Goal: Task Accomplishment & Management: Complete application form

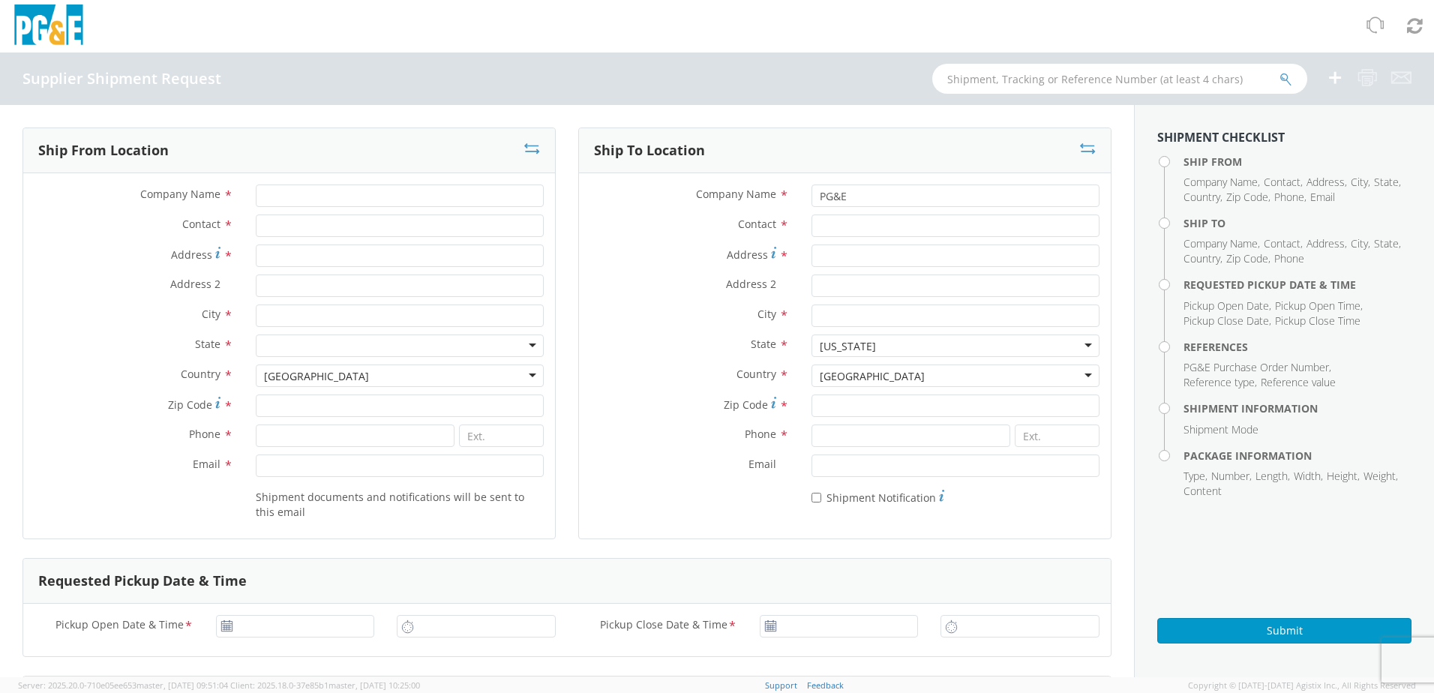
click at [407, 103] on div "Supplier Shipment Request" at bounding box center [717, 78] width 1434 height 52
click at [356, 197] on input "Company Name *" at bounding box center [400, 195] width 288 height 22
type input "Dura Line"
click at [309, 221] on input "Contact *" at bounding box center [400, 225] width 288 height 22
type input "Colt"
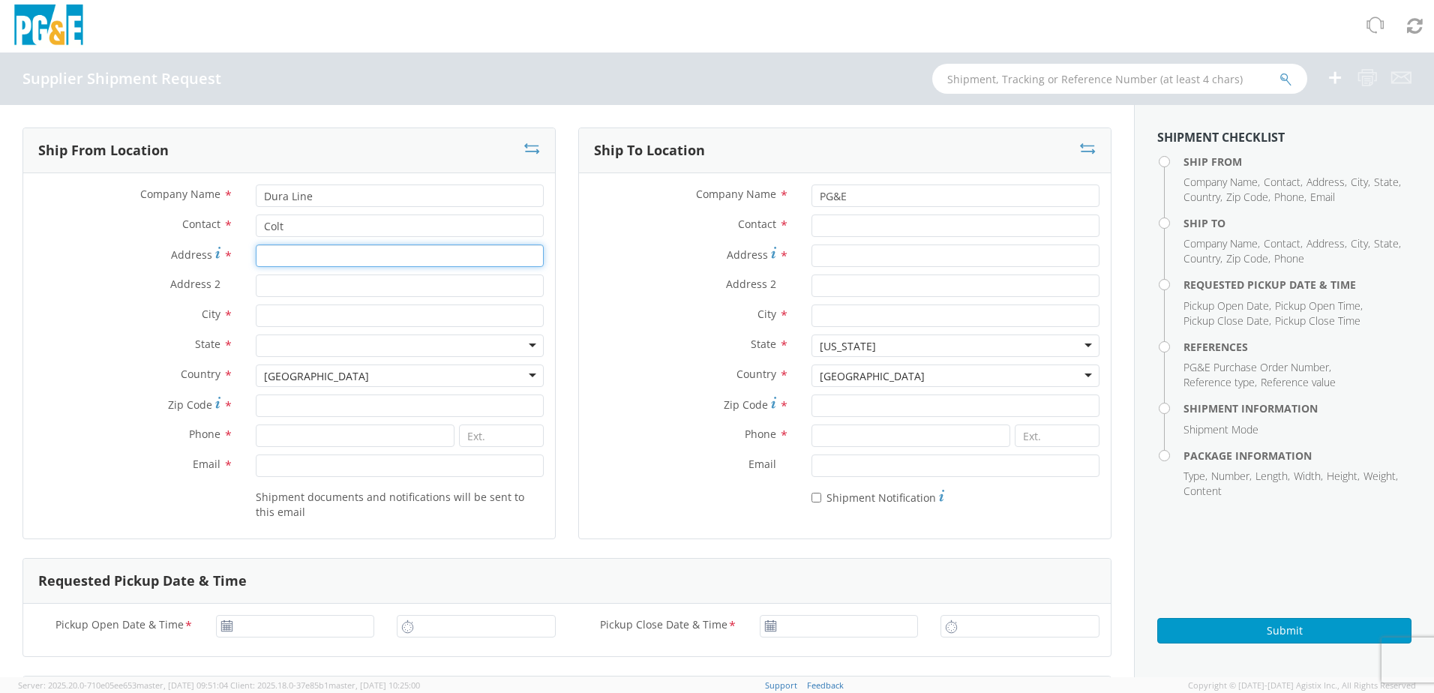
click at [304, 256] on input "Address *" at bounding box center [400, 255] width 288 height 22
type input "4"
type input "7591 W 700 N"
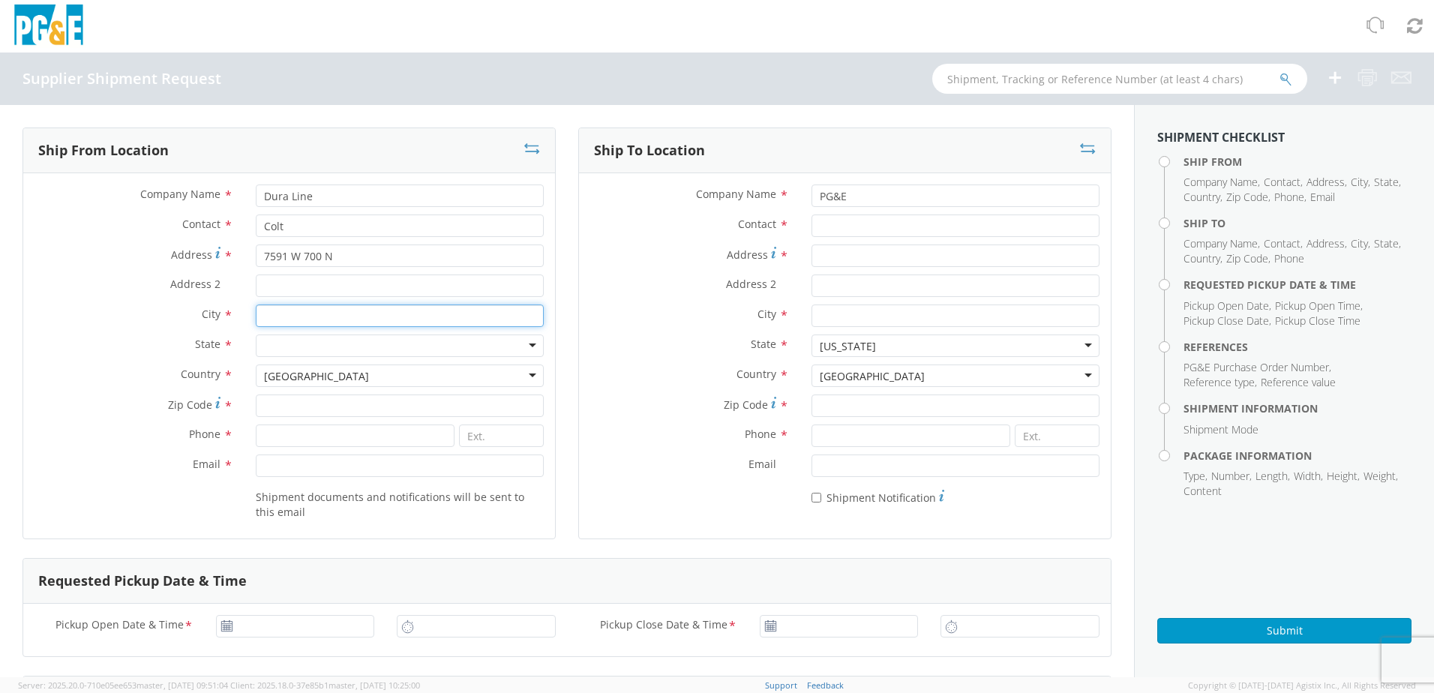
click at [338, 313] on input "City *" at bounding box center [400, 315] width 288 height 22
type input "Salt Lake City"
click at [325, 346] on div at bounding box center [400, 345] width 288 height 22
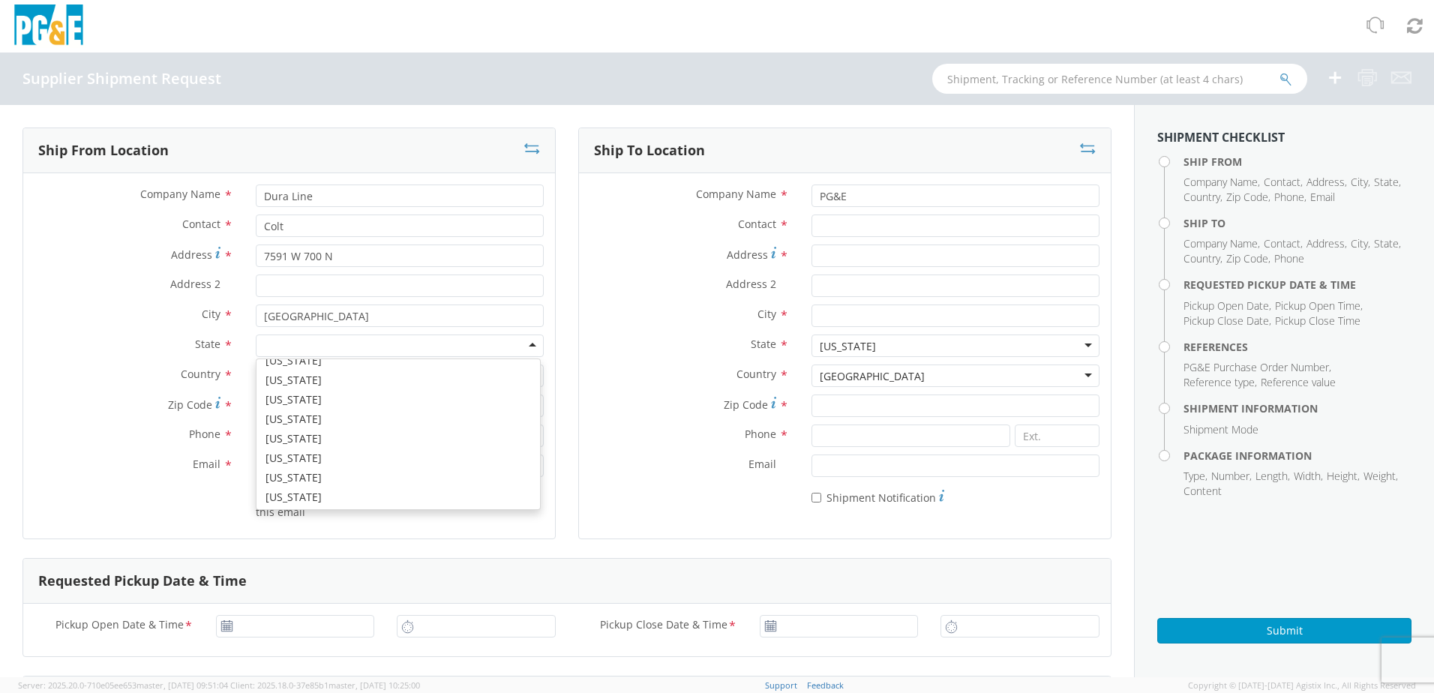
scroll to position [949, 0]
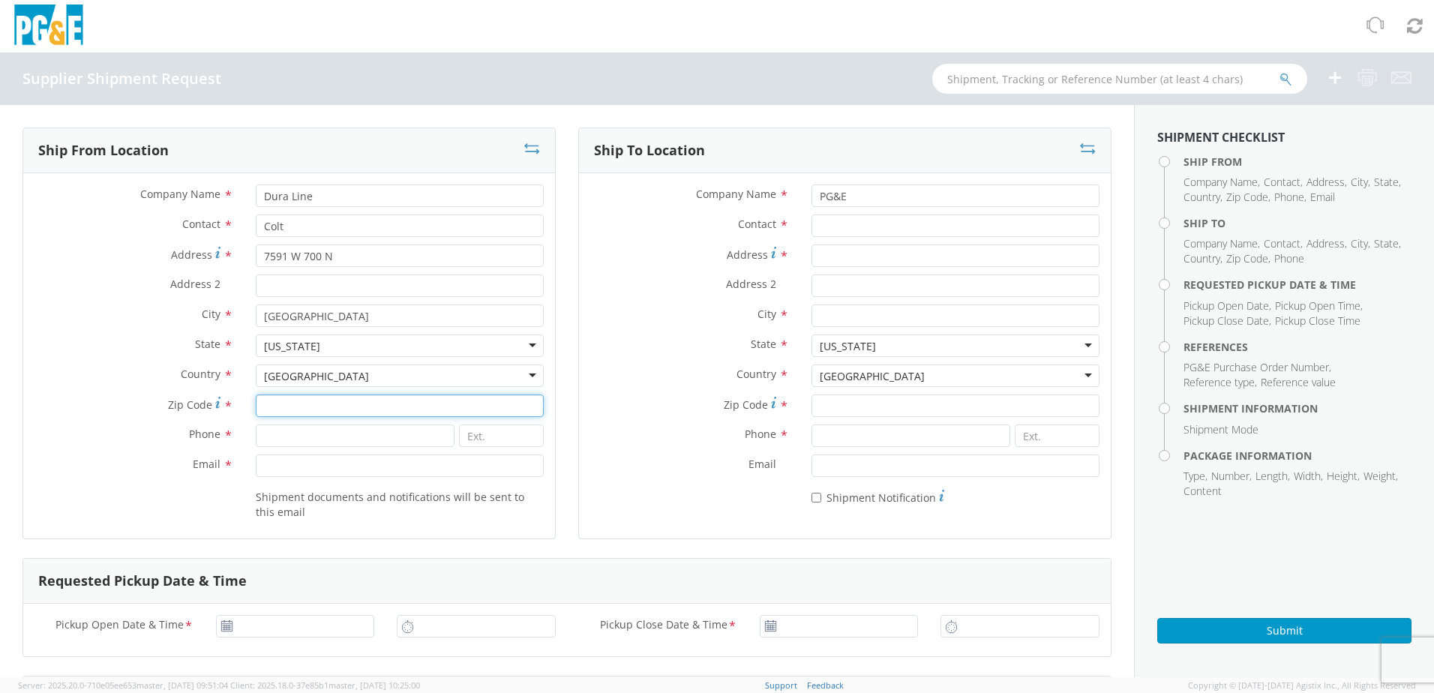
click at [288, 412] on input "Zip Code *" at bounding box center [400, 405] width 288 height 22
type input "84116"
click at [327, 439] on input at bounding box center [355, 435] width 199 height 22
type input "3853212310"
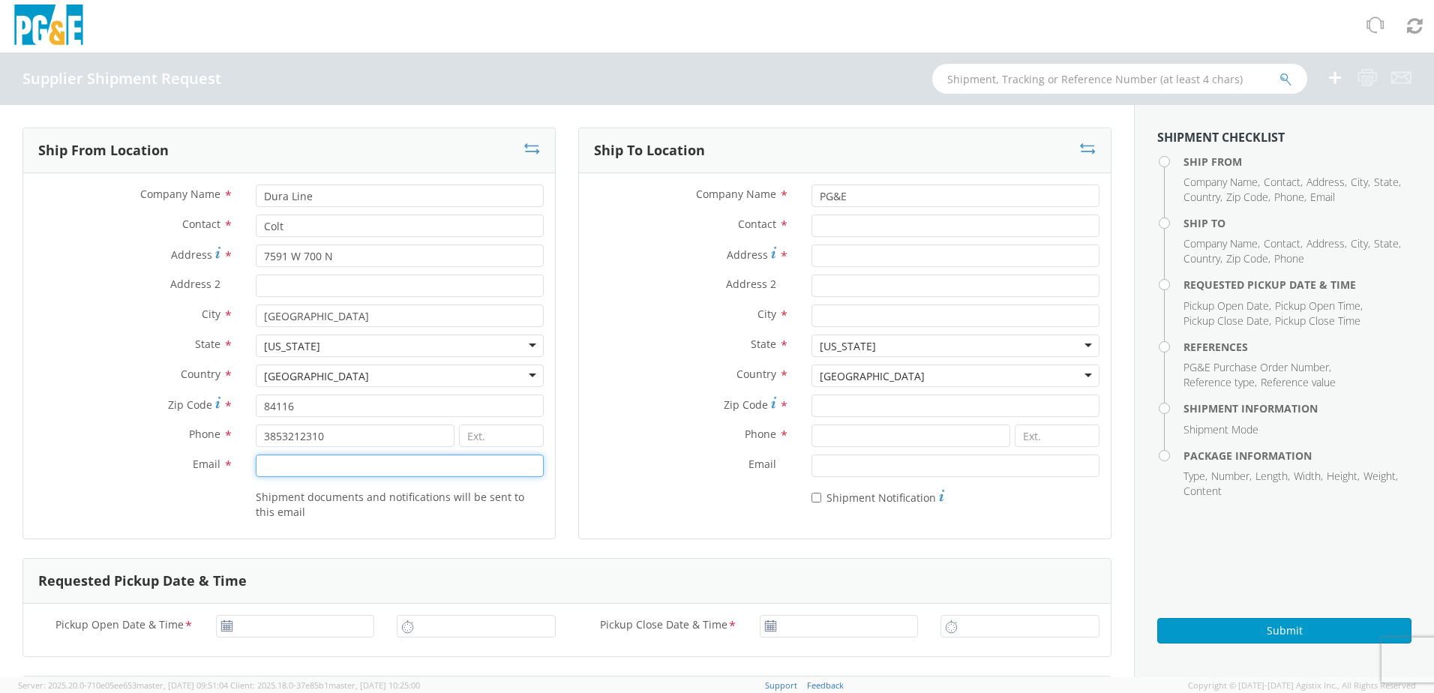
click at [290, 466] on input "Email *" at bounding box center [400, 465] width 288 height 22
paste input "slclogistics@orbia.com"
type input "slclogistics@orbia.com"
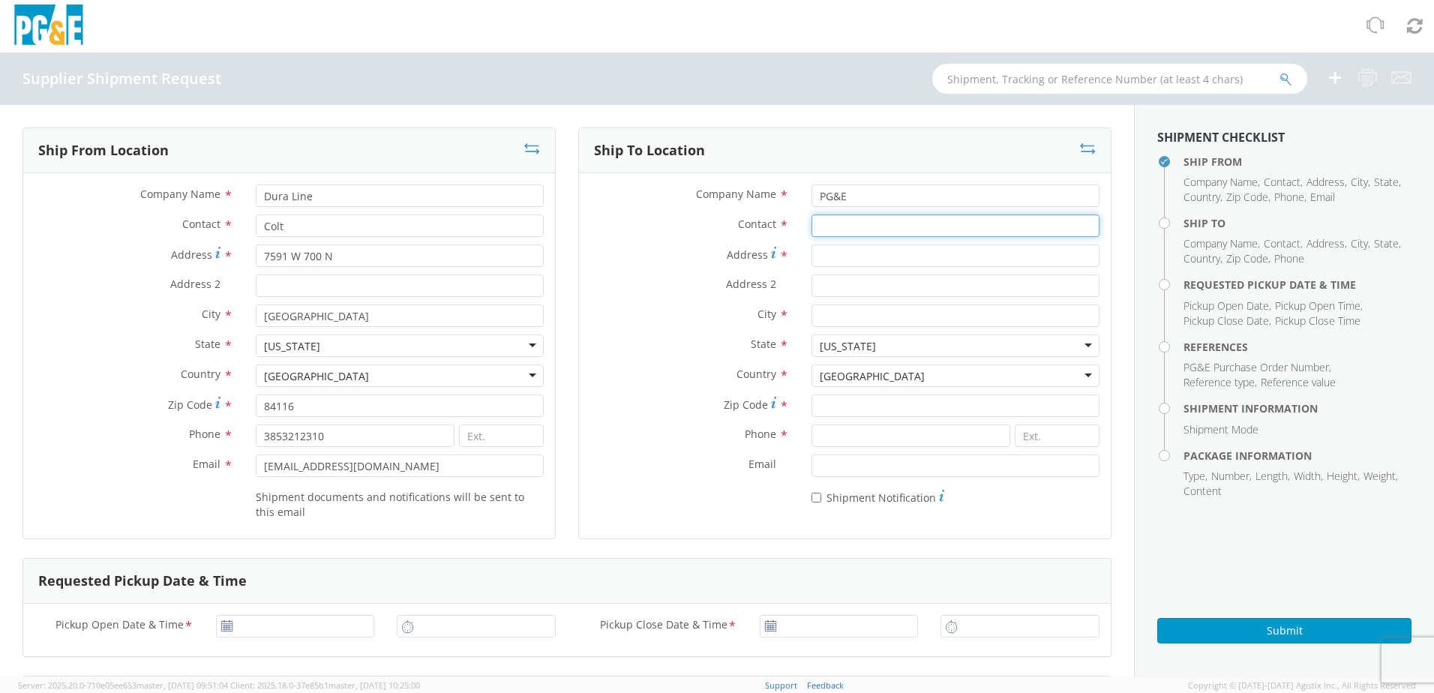
click at [855, 227] on input "Contact *" at bounding box center [955, 225] width 288 height 22
drag, startPoint x: 824, startPoint y: 421, endPoint x: 830, endPoint y: 429, distance: 9.6
click at [827, 424] on div "Company Name * PG&E Contact * Address * Address 2 * City * State * California C…" at bounding box center [845, 348] width 532 height 328
click at [832, 433] on input at bounding box center [910, 435] width 199 height 22
paste input "510-507-8167"
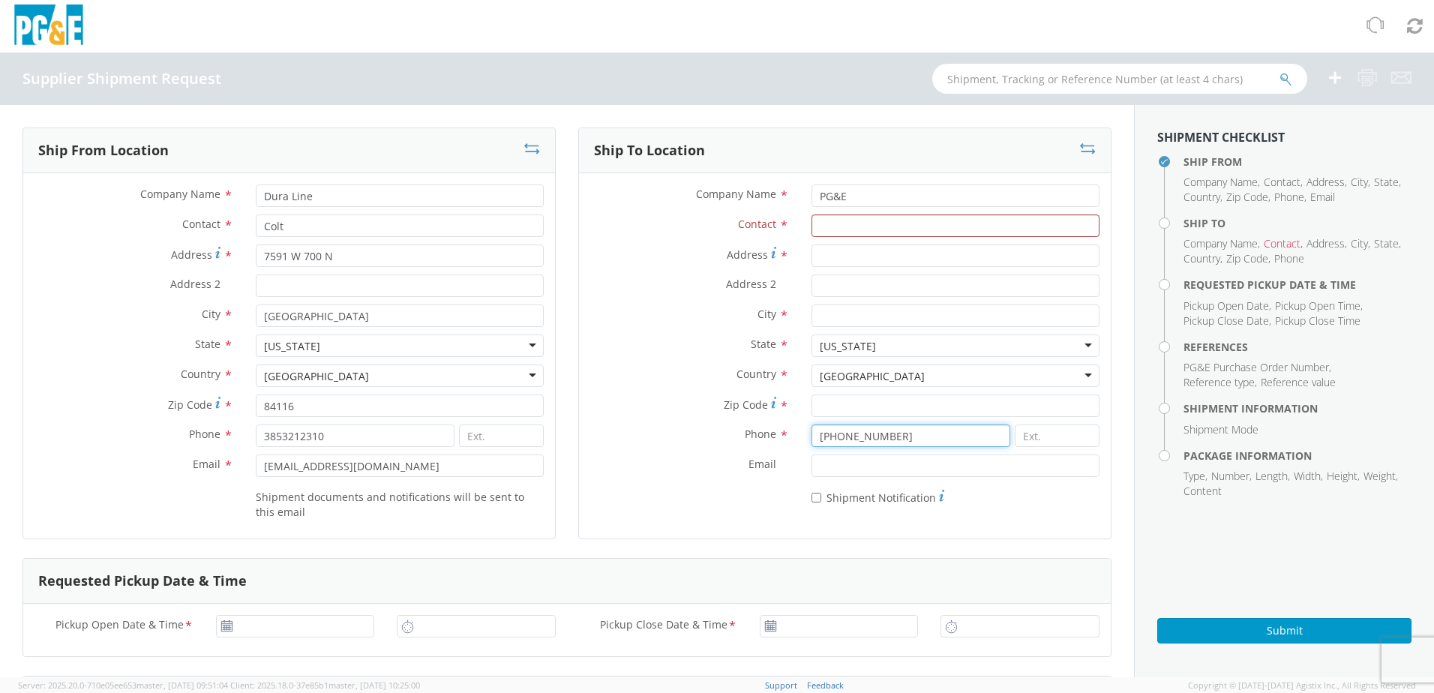
type input "510-507-8167"
click at [838, 235] on input "Contact *" at bounding box center [955, 225] width 288 height 22
type input "N/A"
click at [846, 261] on input "Address *" at bounding box center [955, 255] width 288 height 22
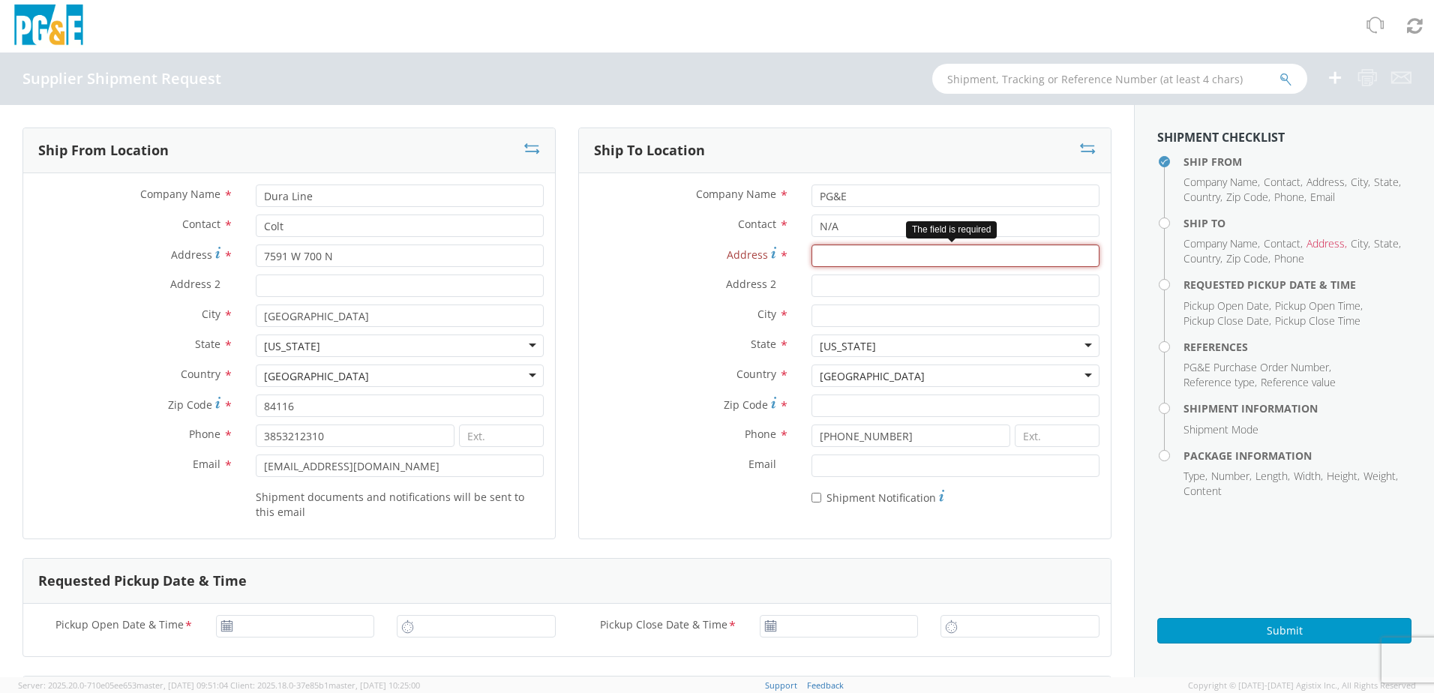
click at [828, 255] on input "Address *" at bounding box center [955, 255] width 288 height 22
paste input "3736 RANCHO RD"
type input "3736 RANCHO RD"
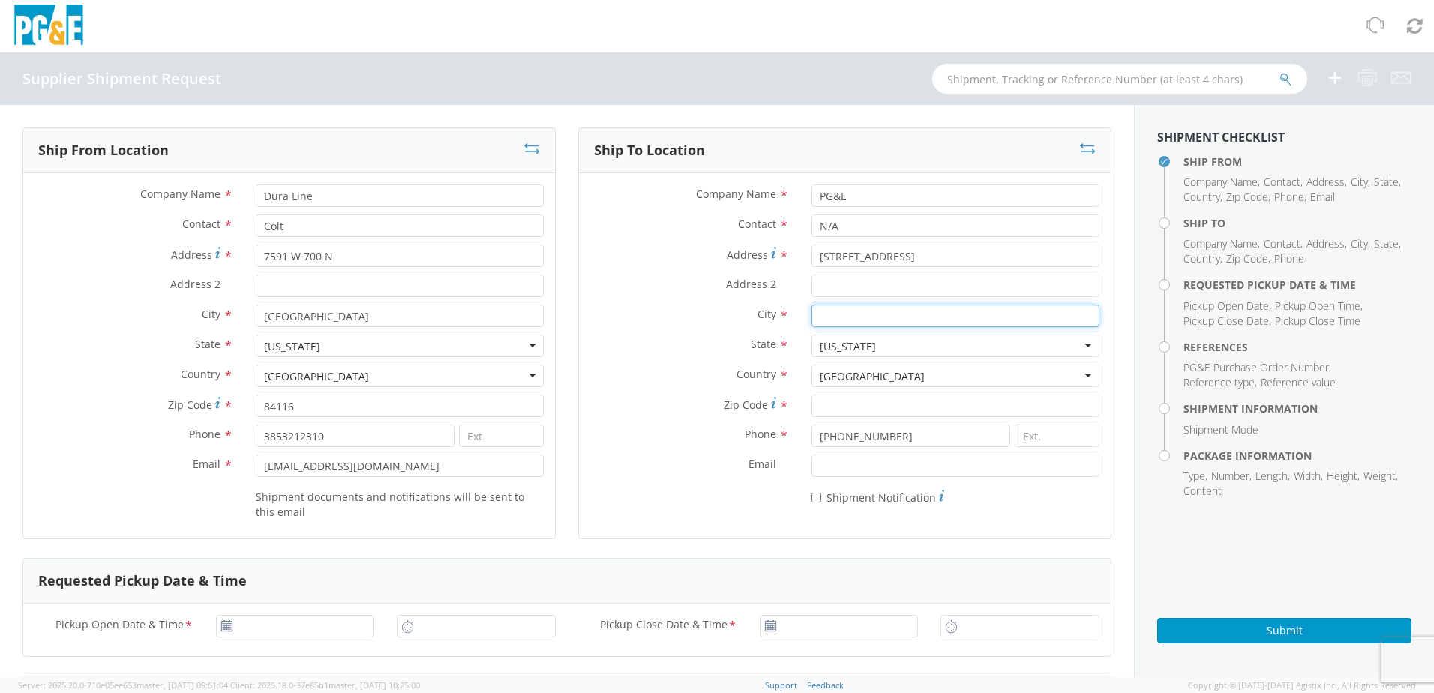
click at [826, 317] on input "City *" at bounding box center [955, 315] width 288 height 22
paste input "WHEATLAND"
type input "WHEATLAND"
click at [853, 400] on input "Zip Code *" at bounding box center [955, 405] width 288 height 22
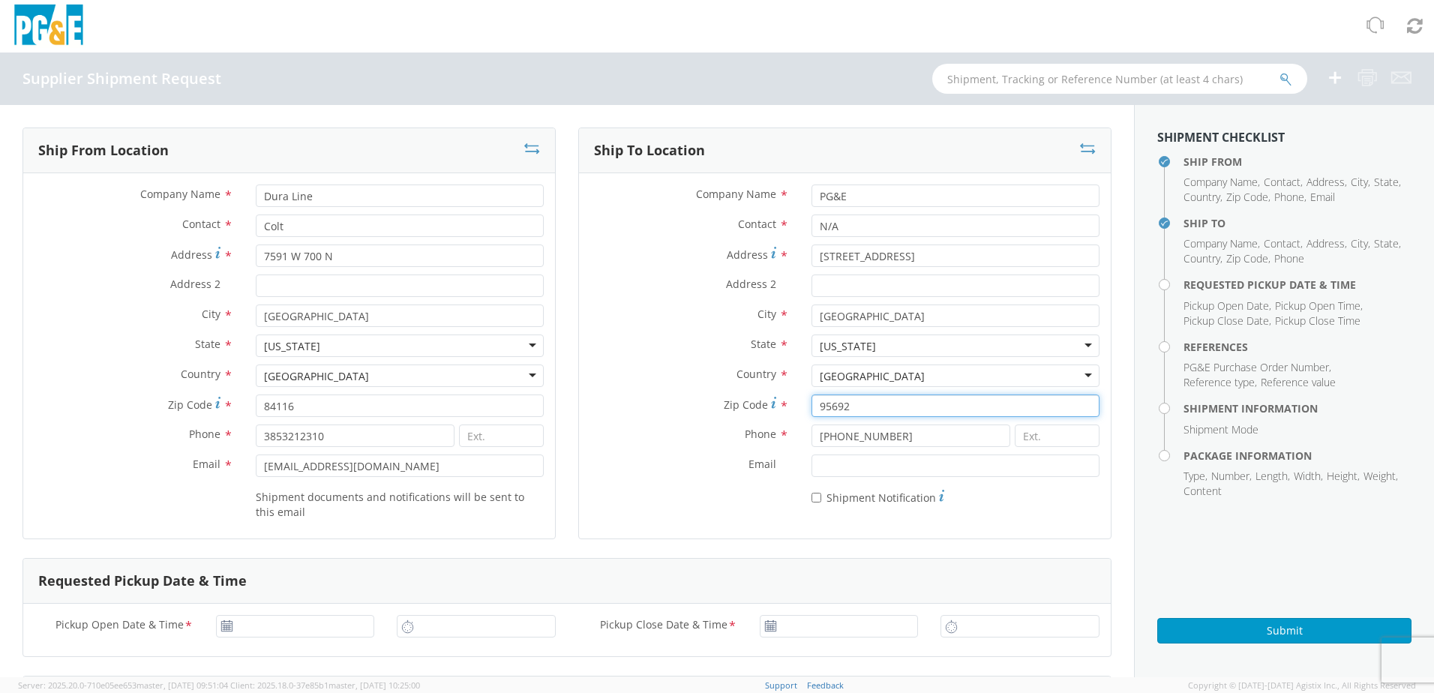
type input "95692"
click at [660, 469] on label "Email *" at bounding box center [689, 463] width 221 height 19
click at [811, 469] on input "Email *" at bounding box center [955, 465] width 288 height 22
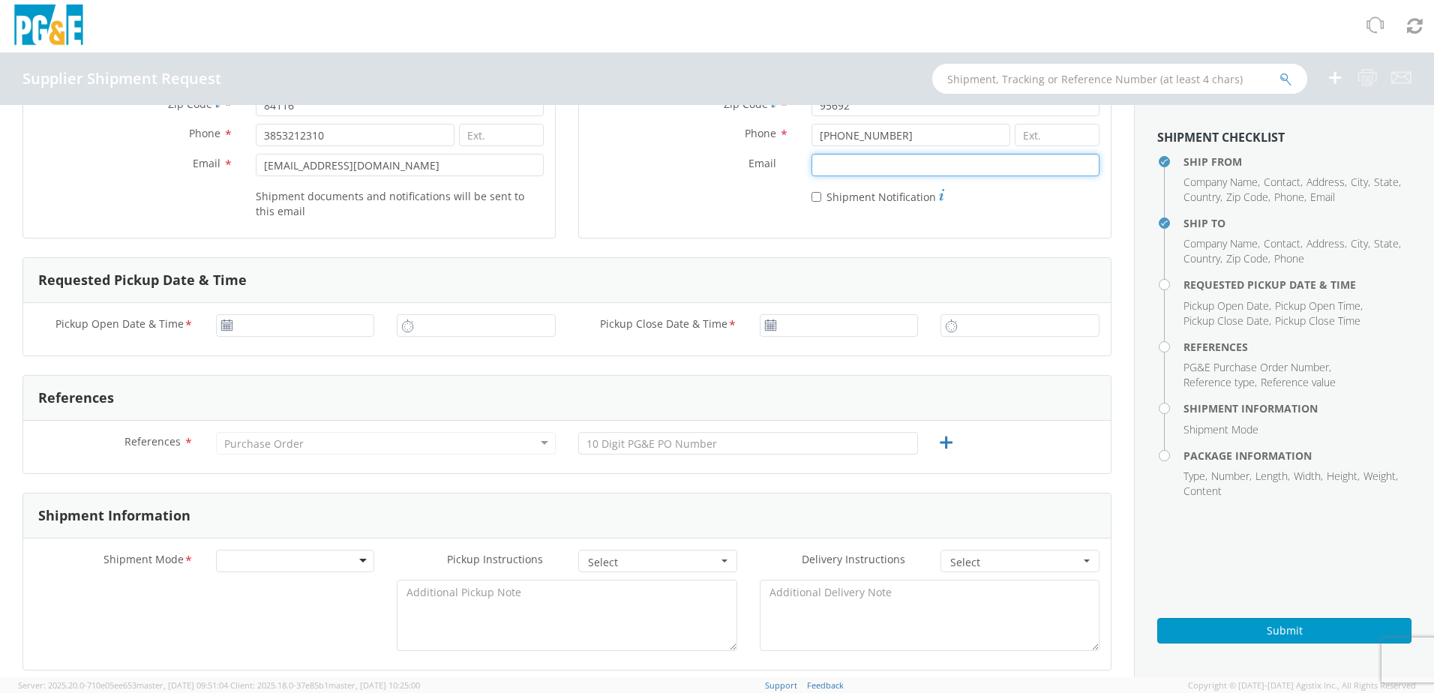
scroll to position [300, 0]
click at [225, 328] on use at bounding box center [226, 325] width 10 height 10
click at [229, 328] on icon at bounding box center [226, 326] width 13 height 12
click at [225, 330] on icon at bounding box center [226, 326] width 13 height 12
type input "09/30/2025"
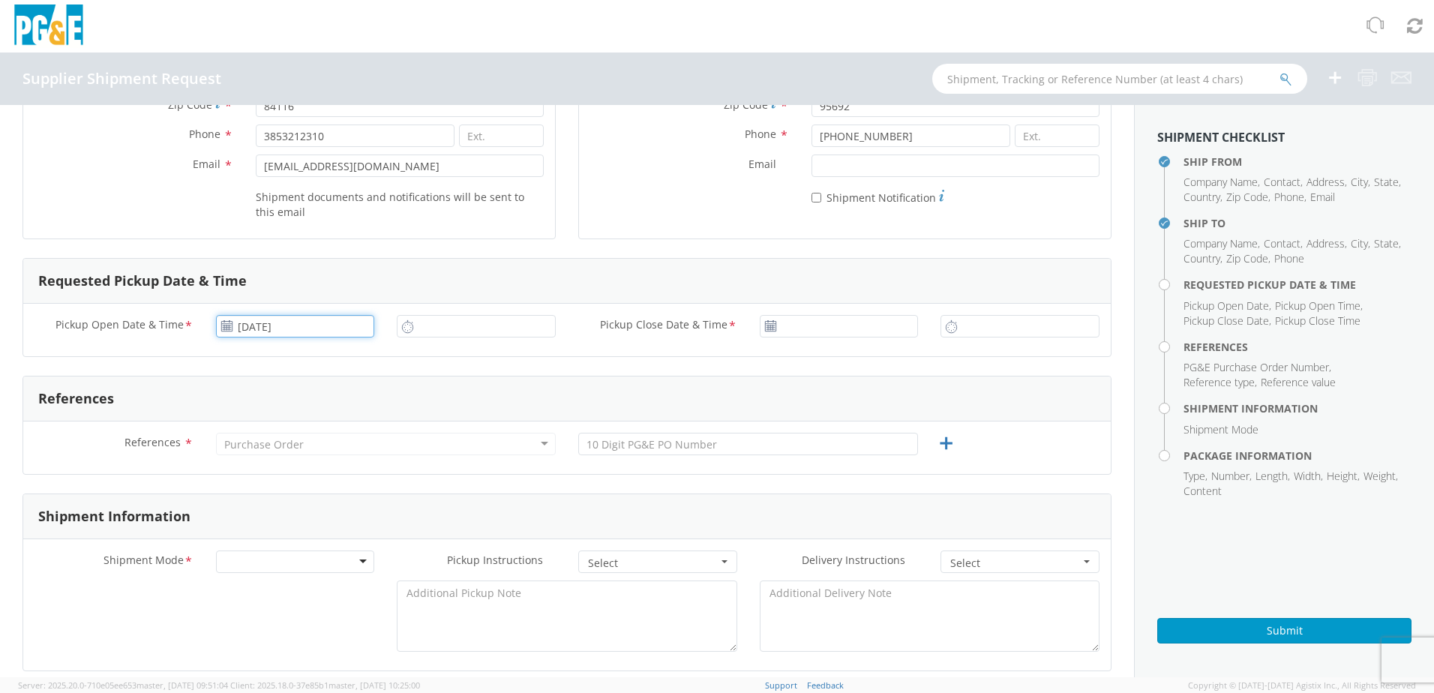
click at [246, 327] on input "09/30/2025" at bounding box center [295, 326] width 159 height 22
click at [289, 490] on td "30" at bounding box center [290, 489] width 26 height 22
click at [461, 327] on input "9:00 AM" at bounding box center [476, 326] width 159 height 22
type input "7:00 AM"
type input "09/30/2025"
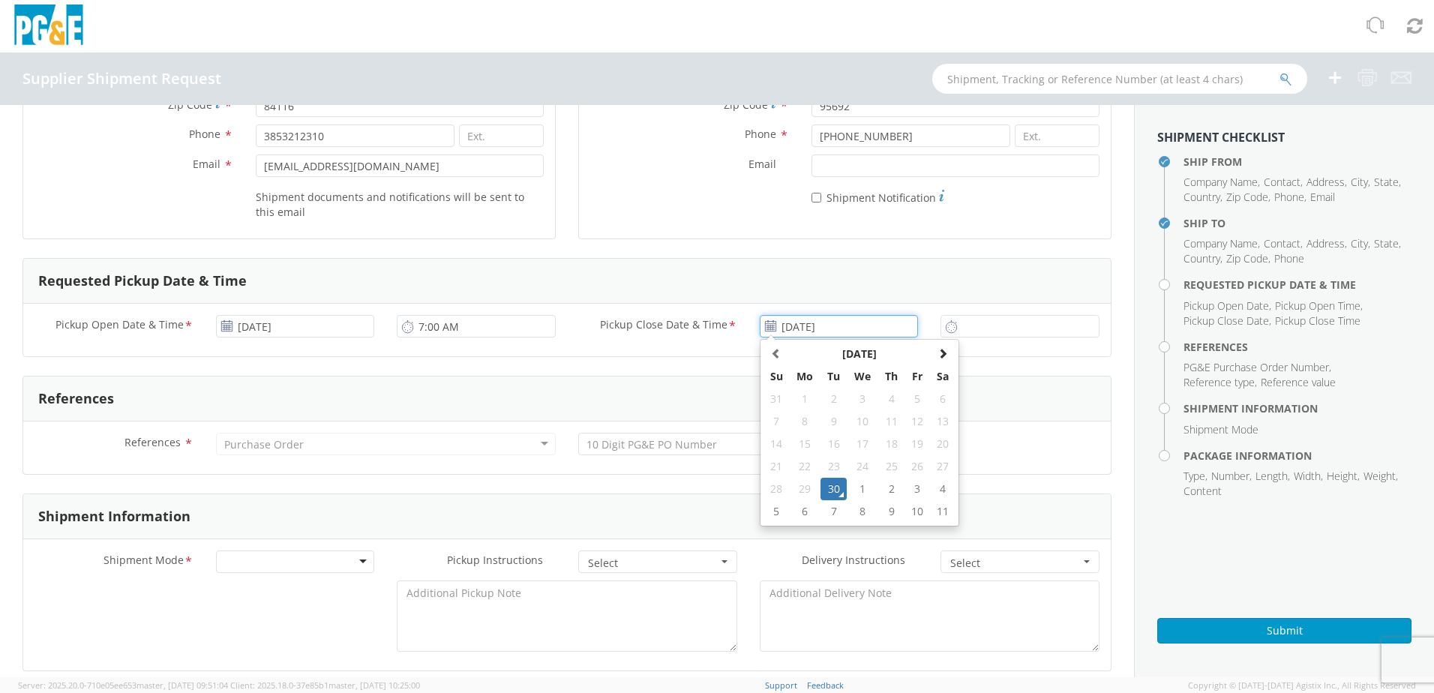
click at [787, 326] on input "09/30/2025" at bounding box center [839, 326] width 159 height 22
click at [829, 487] on td "30" at bounding box center [833, 489] width 26 height 22
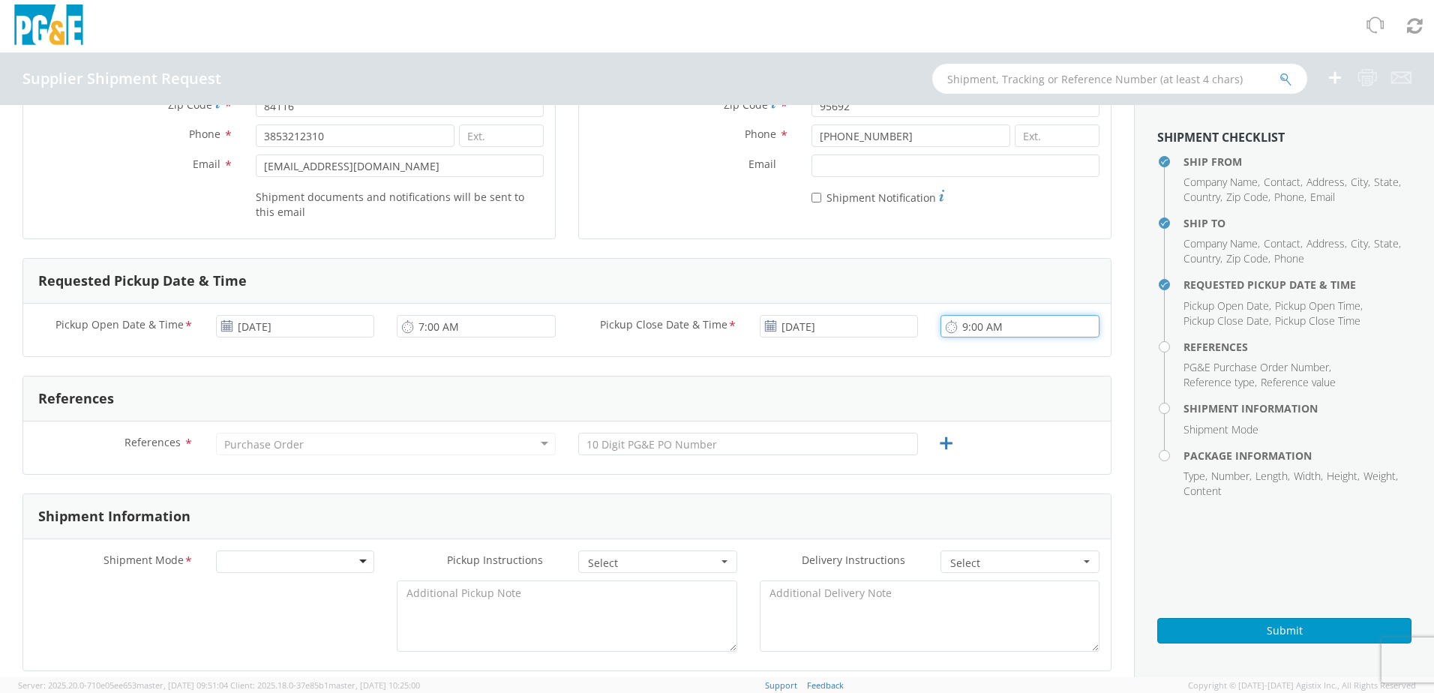
click at [985, 325] on input "9:00 AM" at bounding box center [1019, 326] width 159 height 22
type input "2:30 PM"
click at [601, 377] on div "References" at bounding box center [566, 398] width 1087 height 45
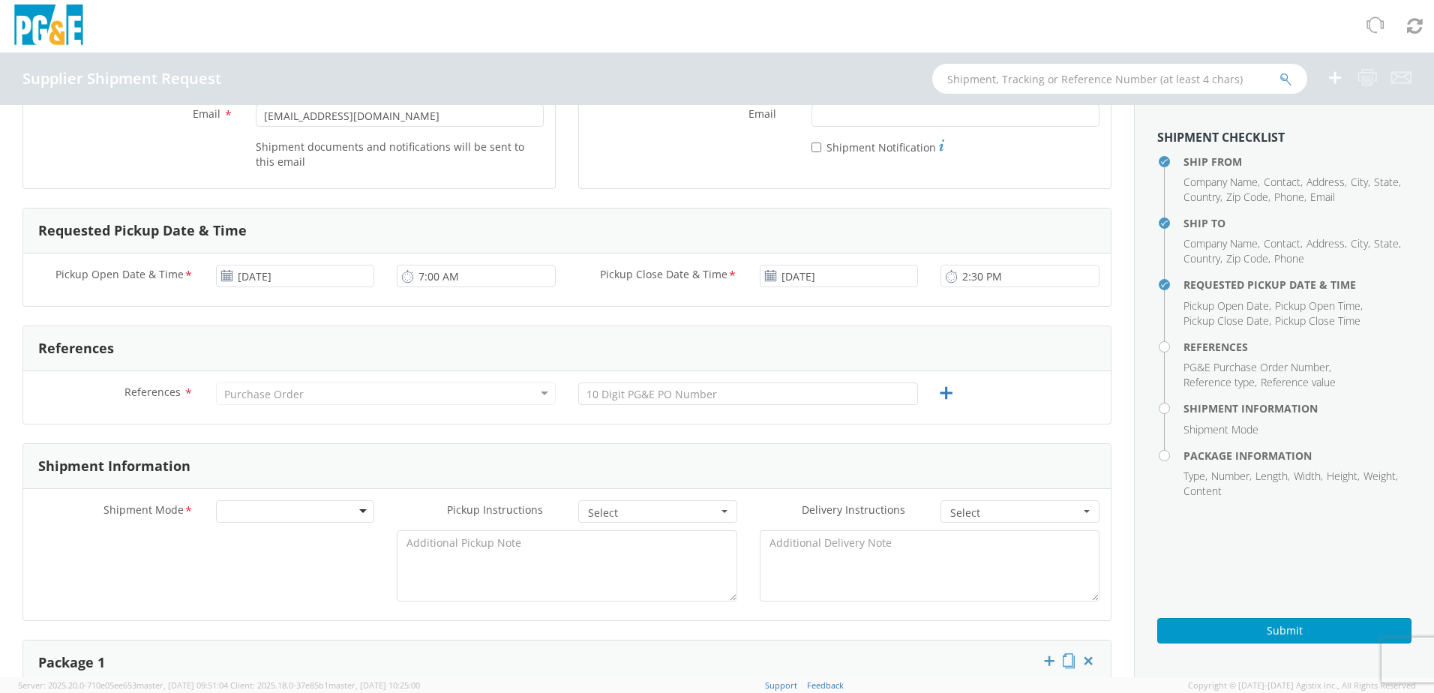
scroll to position [375, 0]
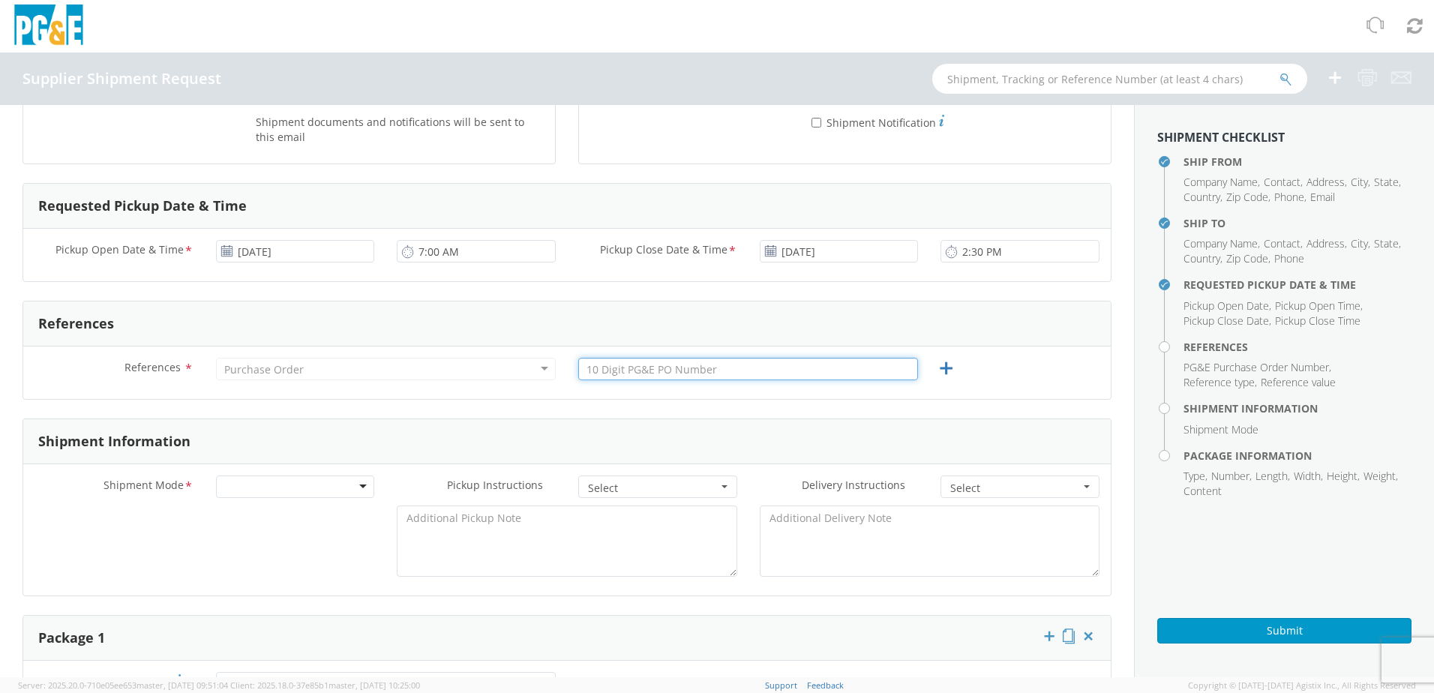
click at [682, 373] on input "text" at bounding box center [748, 369] width 340 height 22
click at [674, 370] on input "text" at bounding box center [748, 369] width 340 height 22
paste input "3501420879"
type input "3501420879"
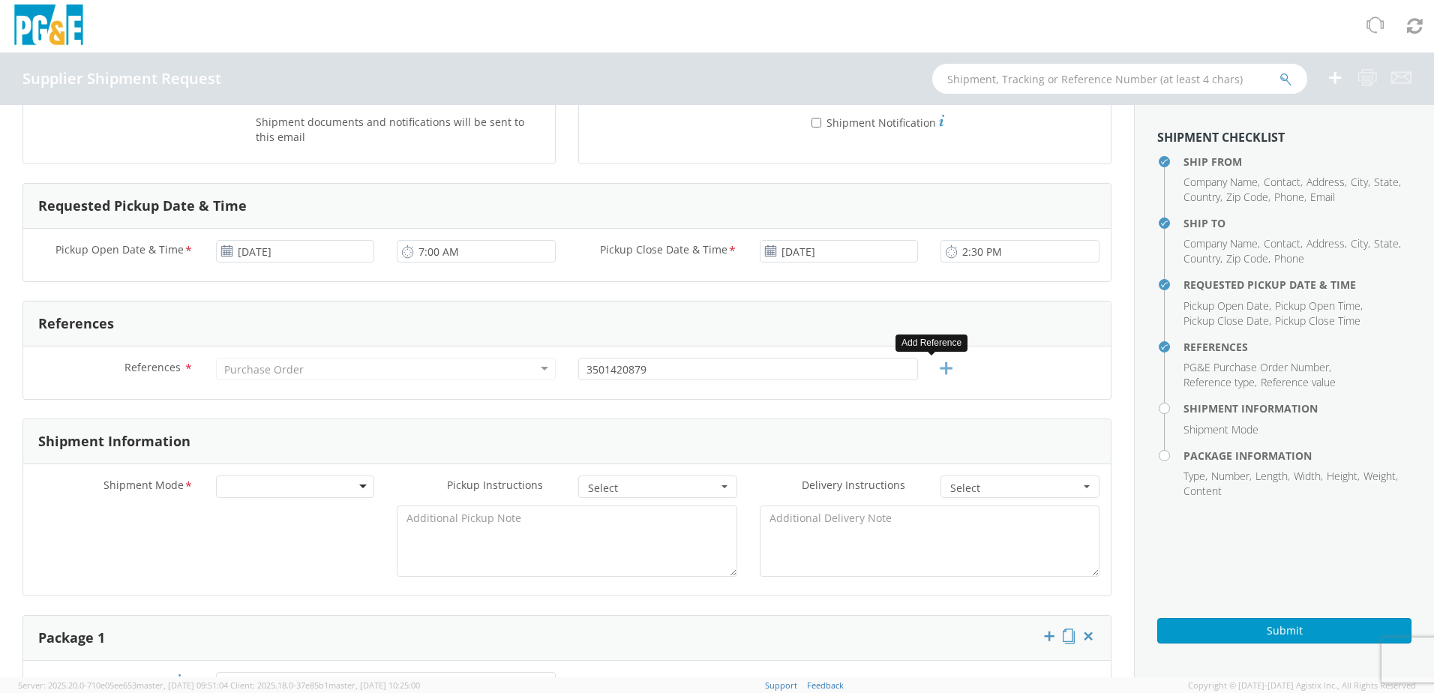
click at [937, 373] on icon at bounding box center [946, 368] width 19 height 19
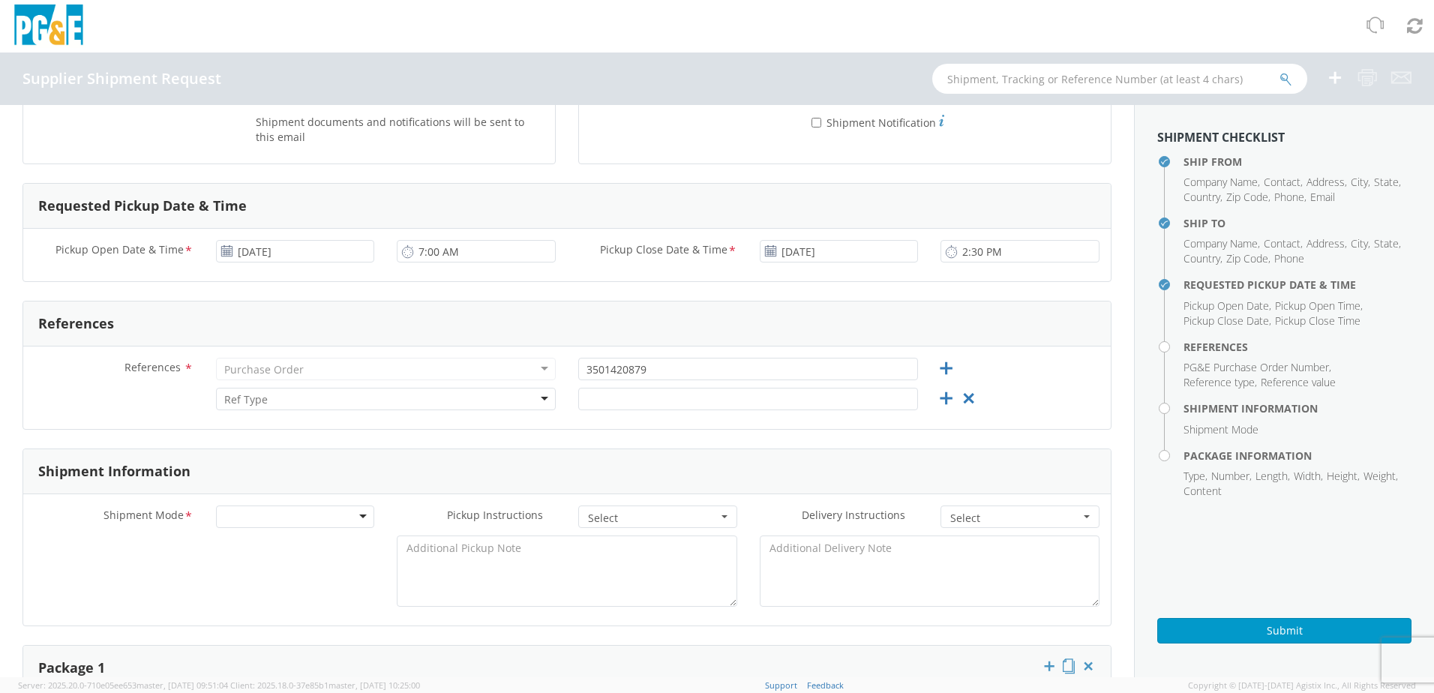
click at [542, 406] on div at bounding box center [386, 399] width 340 height 22
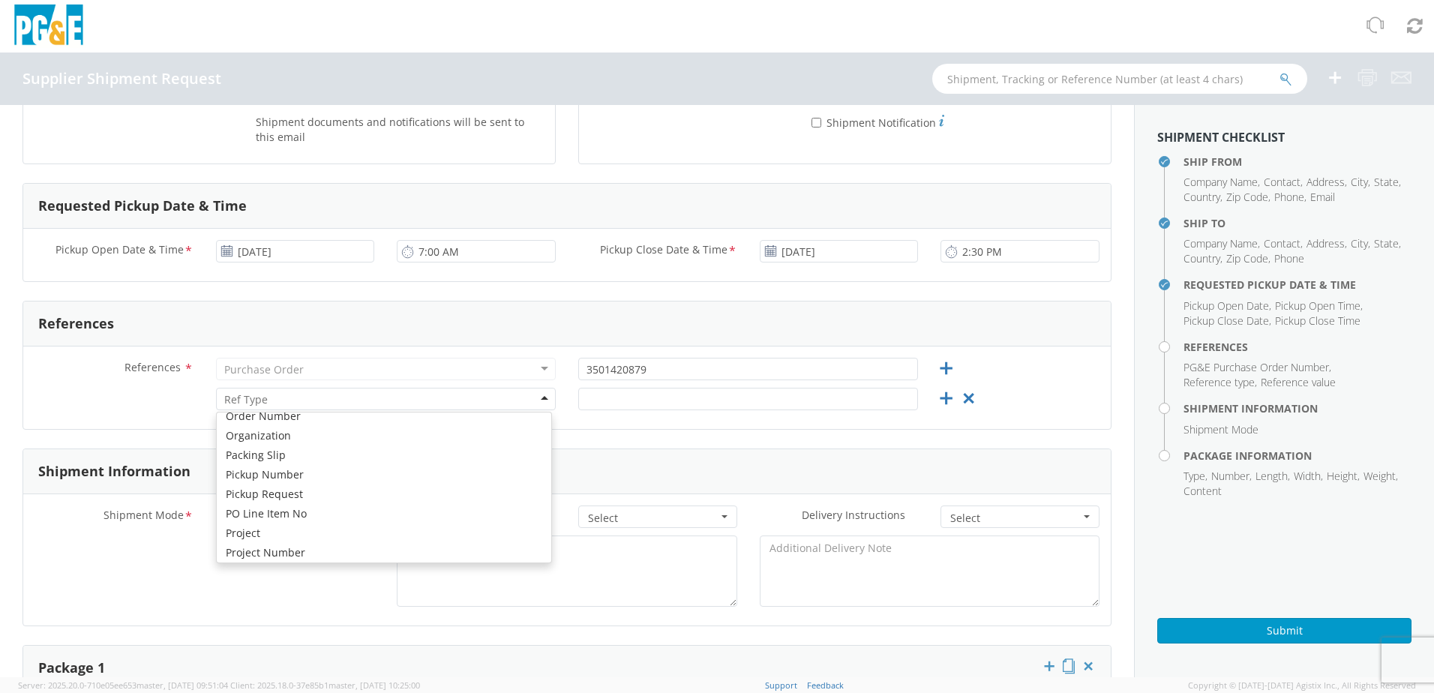
scroll to position [600, 0]
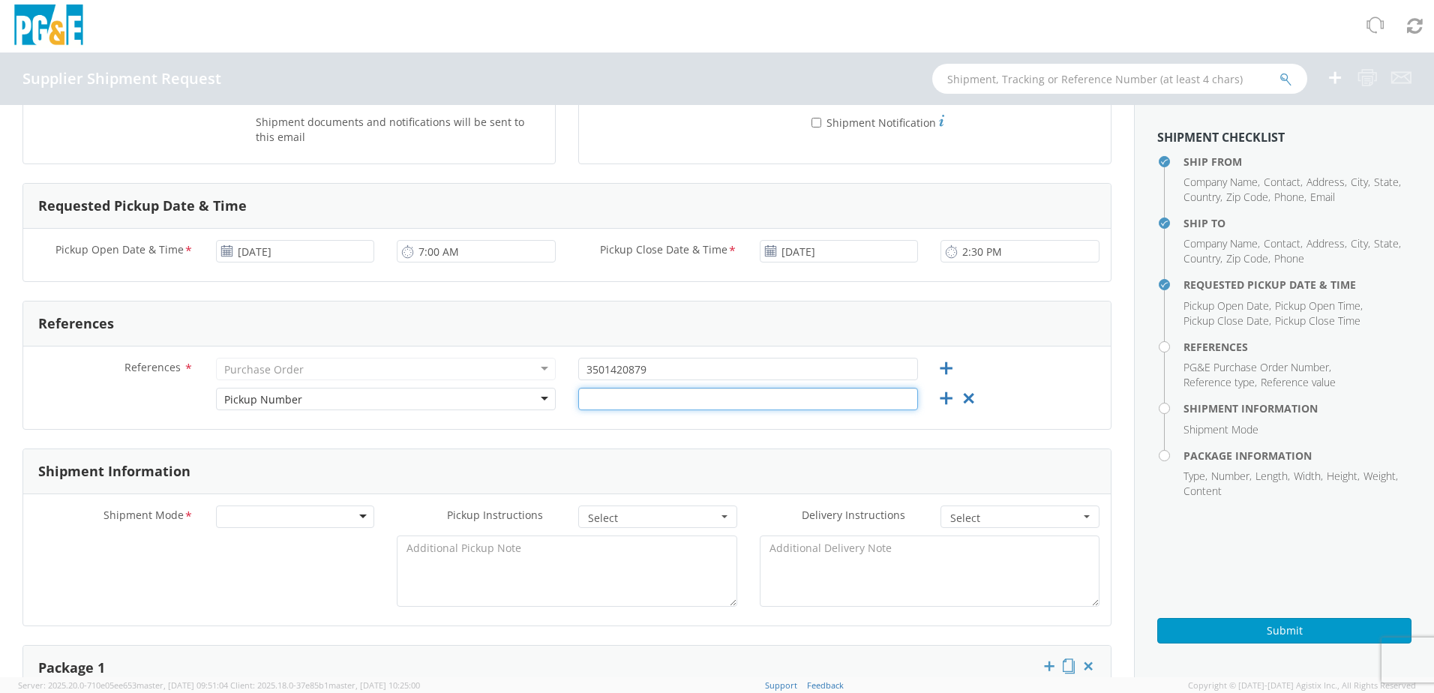
click at [631, 398] on input "text" at bounding box center [748, 399] width 340 height 22
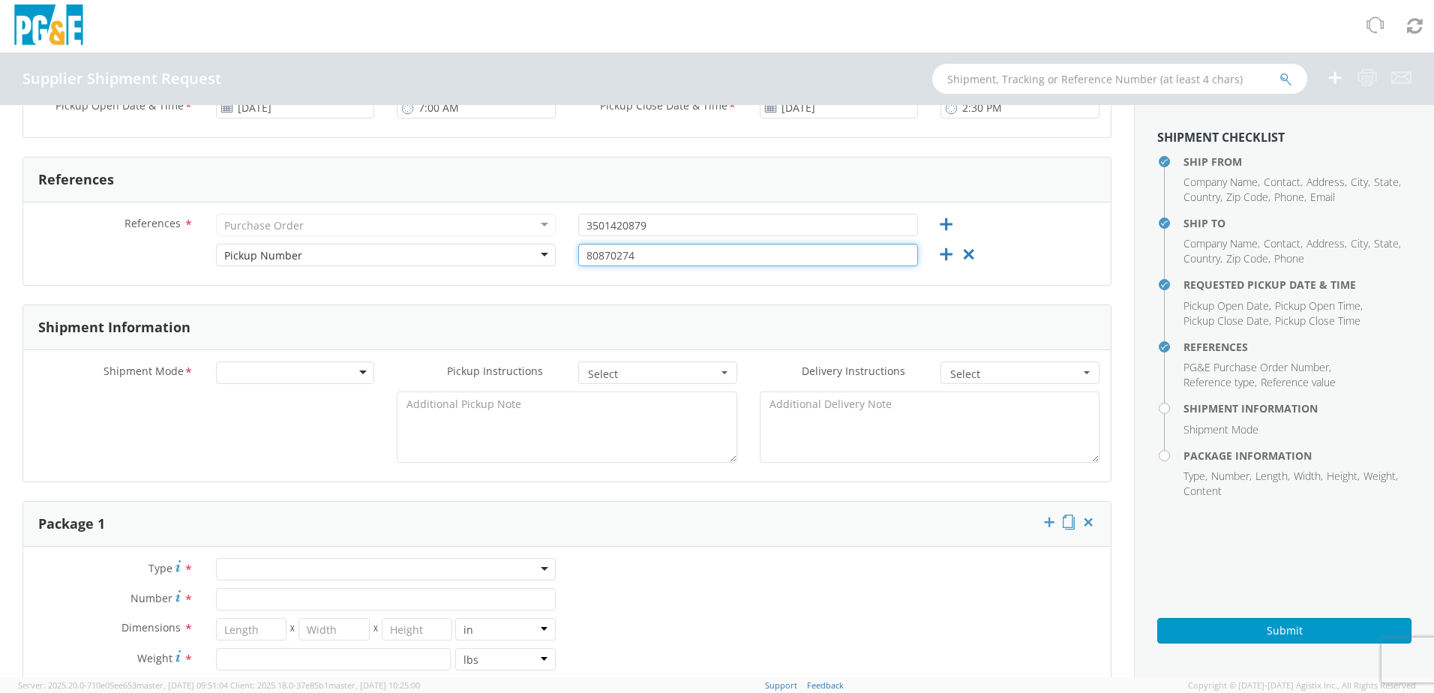
scroll to position [525, 0]
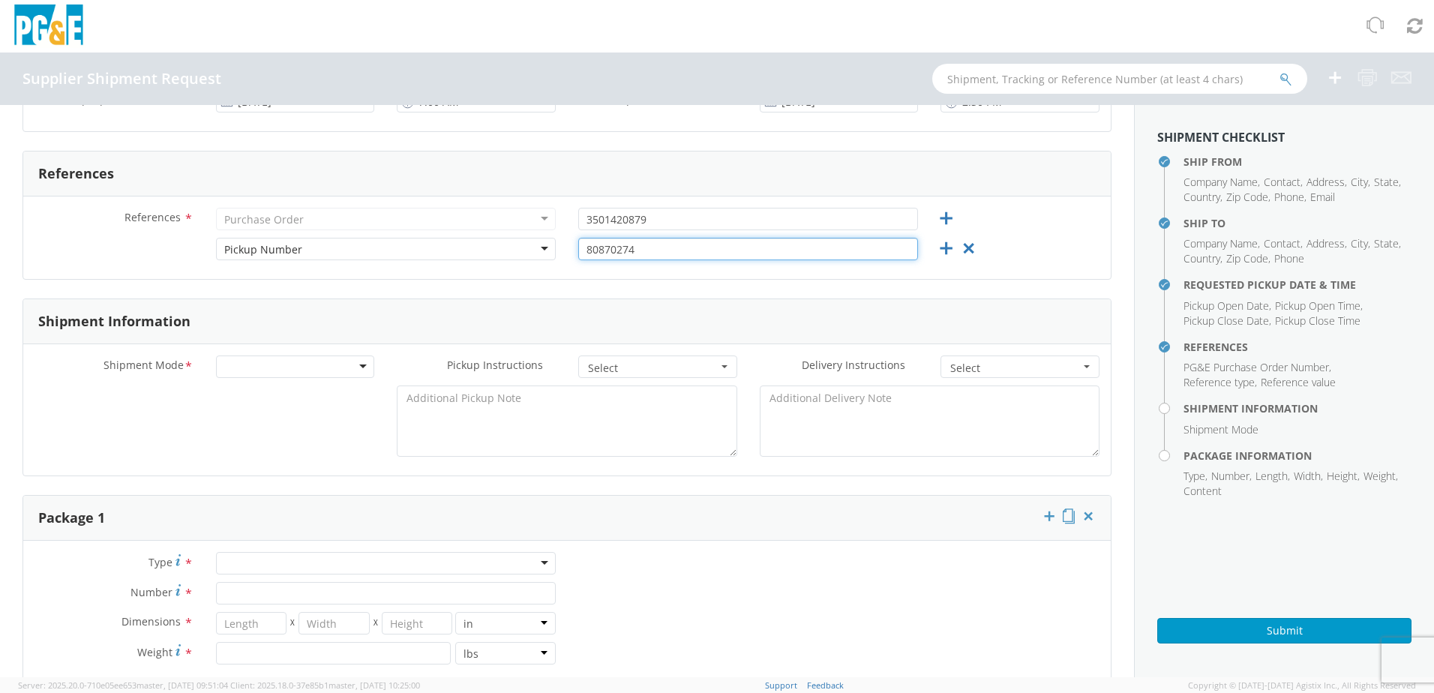
type input "80870274"
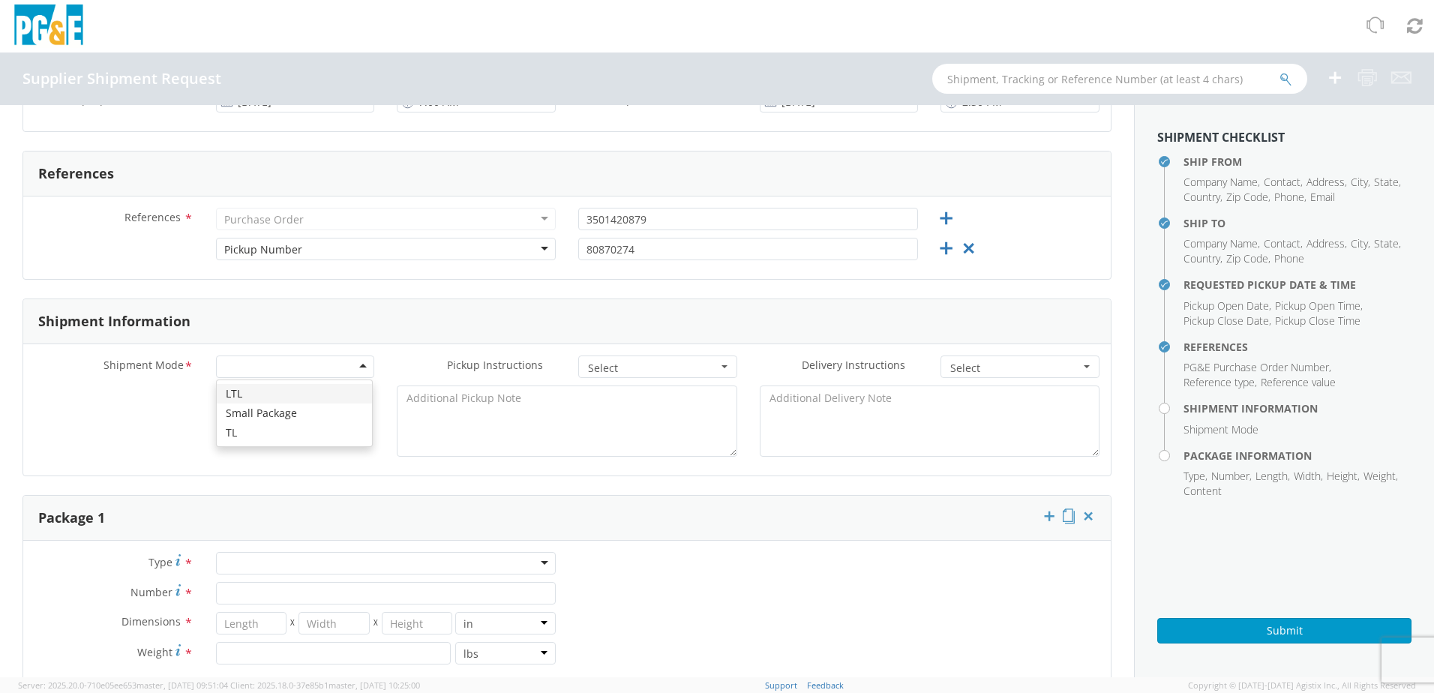
click at [342, 371] on div at bounding box center [295, 366] width 159 height 22
click at [643, 373] on span "Select" at bounding box center [653, 368] width 130 height 15
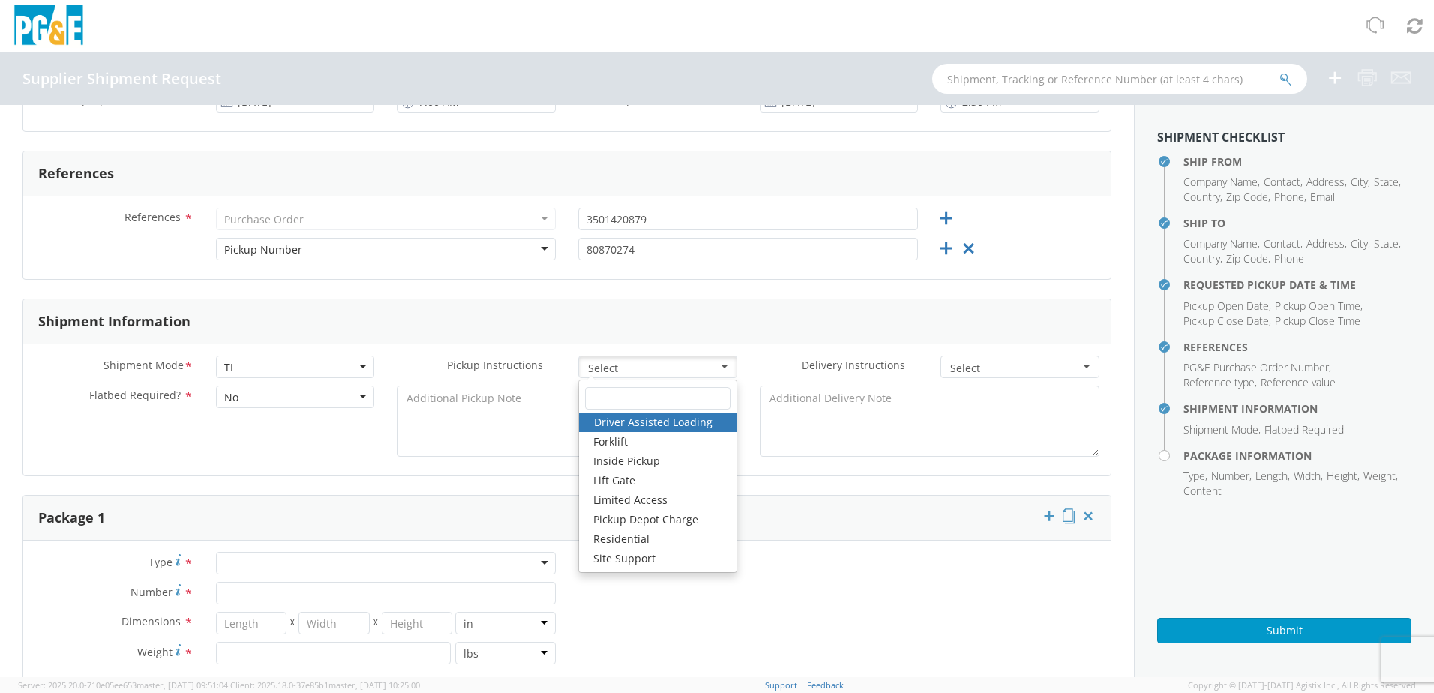
drag, startPoint x: 308, startPoint y: 481, endPoint x: 301, endPoint y: 467, distance: 16.1
click at [307, 480] on form "Ship From Location Company Name * Dura Line Contact * Colt Address * 7591 W 700…" at bounding box center [566, 475] width 1089 height 1744
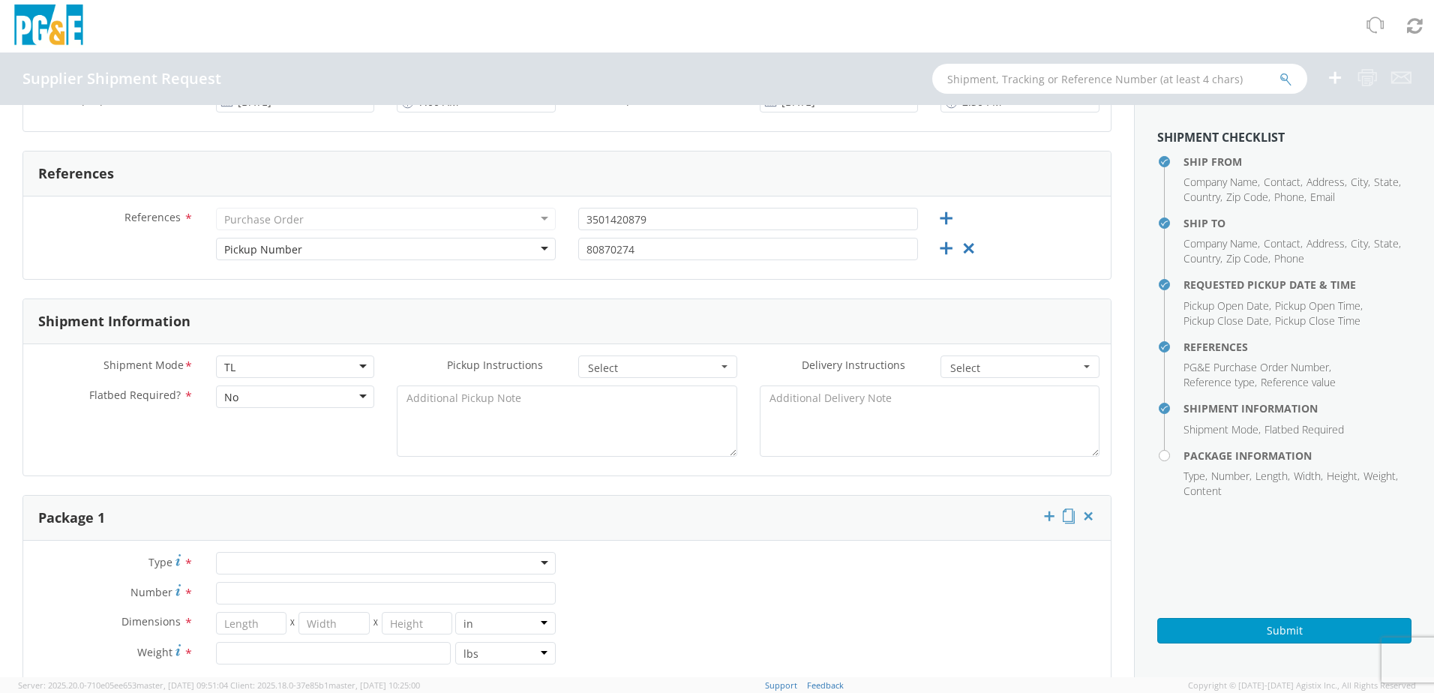
click at [305, 403] on div "No" at bounding box center [295, 396] width 159 height 22
click at [289, 453] on div "No Yes" at bounding box center [294, 433] width 155 height 46
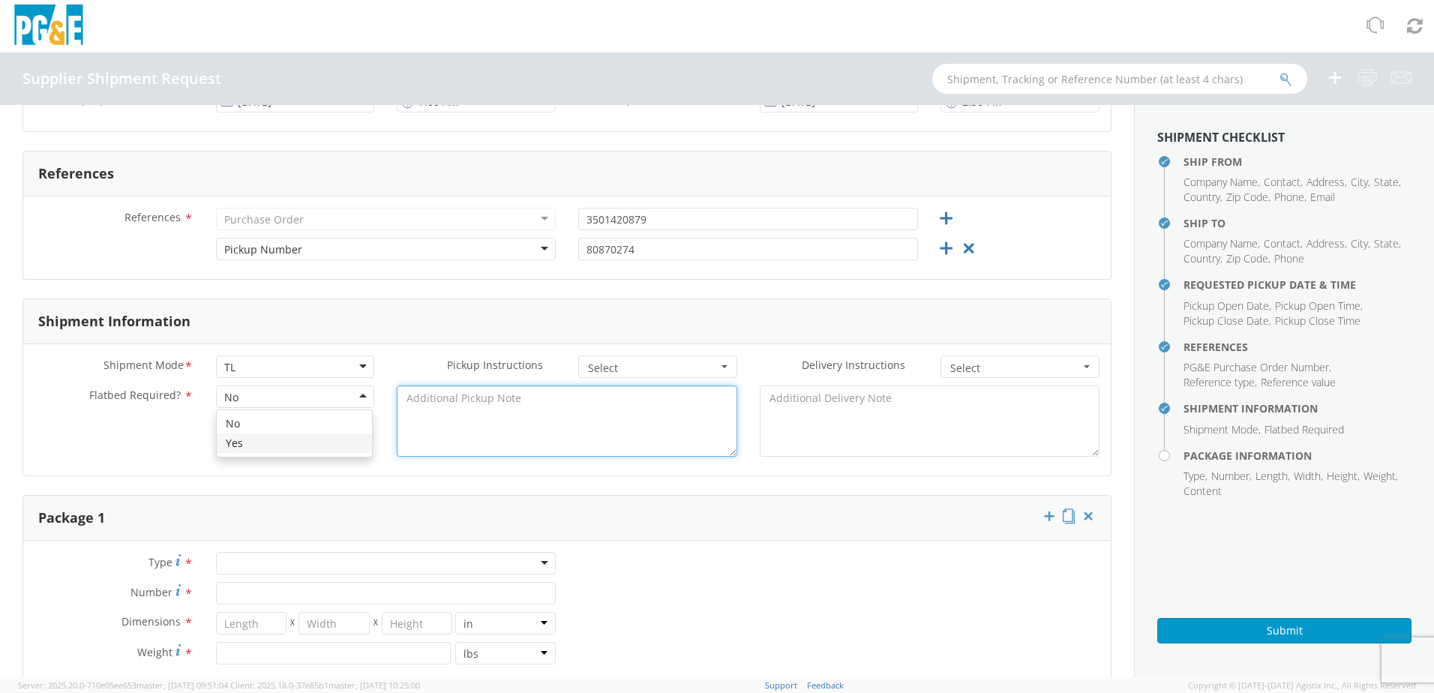
click at [481, 420] on textarea at bounding box center [567, 420] width 340 height 71
type textarea "E"
click at [579, 403] on textarea "Step deck only. 102" wide" at bounding box center [567, 420] width 340 height 71
click at [577, 397] on textarea "Step deck only. 102" wide 48" long. (NO CONESTOGA)." at bounding box center [567, 420] width 340 height 71
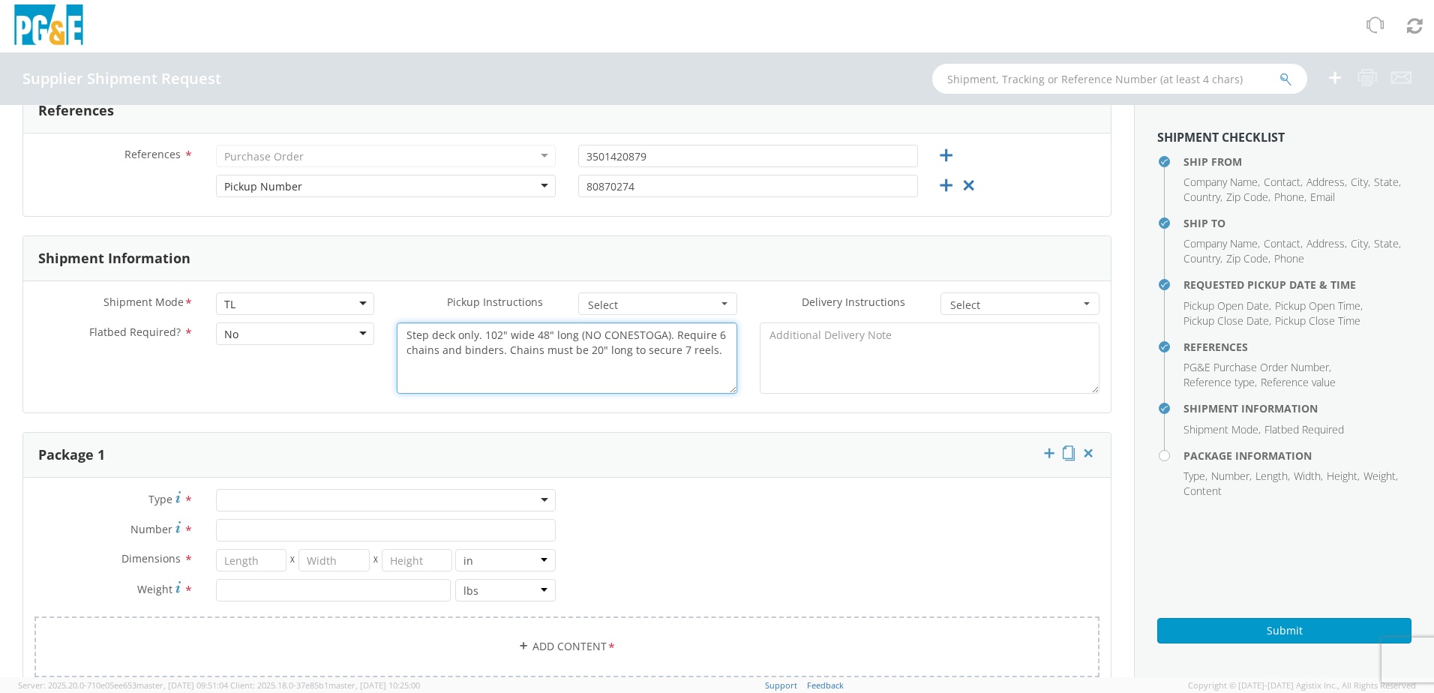
scroll to position [675, 0]
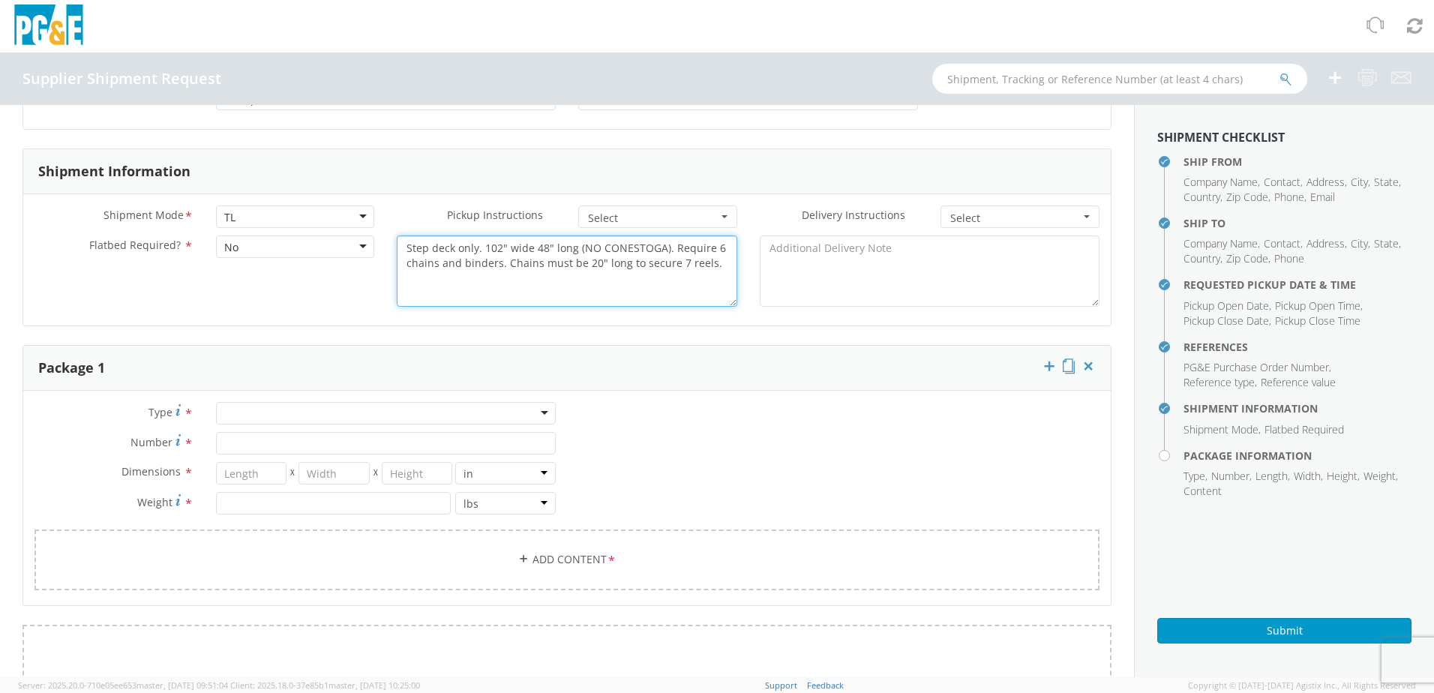
type textarea "Step deck only. 102" wide 48" long (NO CONESTOGA). Require 6 chains and binders…"
click at [303, 423] on div at bounding box center [386, 413] width 340 height 22
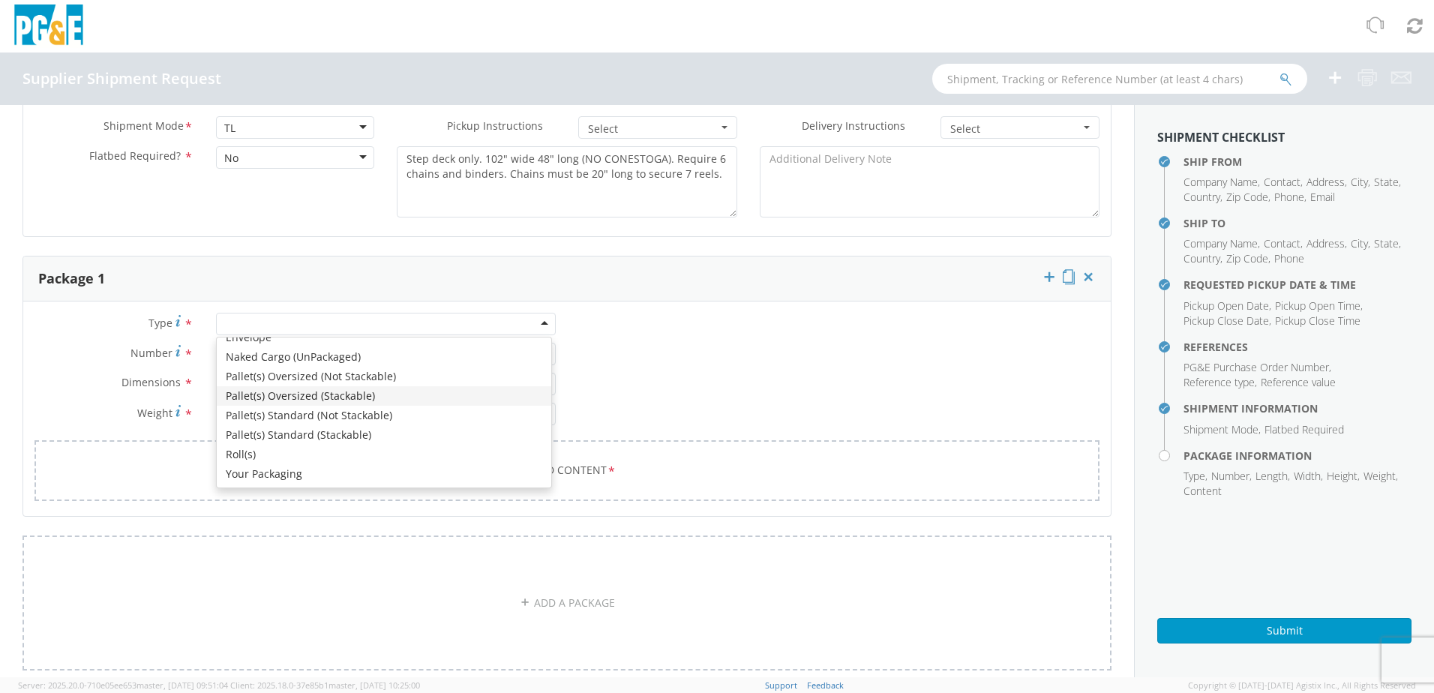
scroll to position [763, 0]
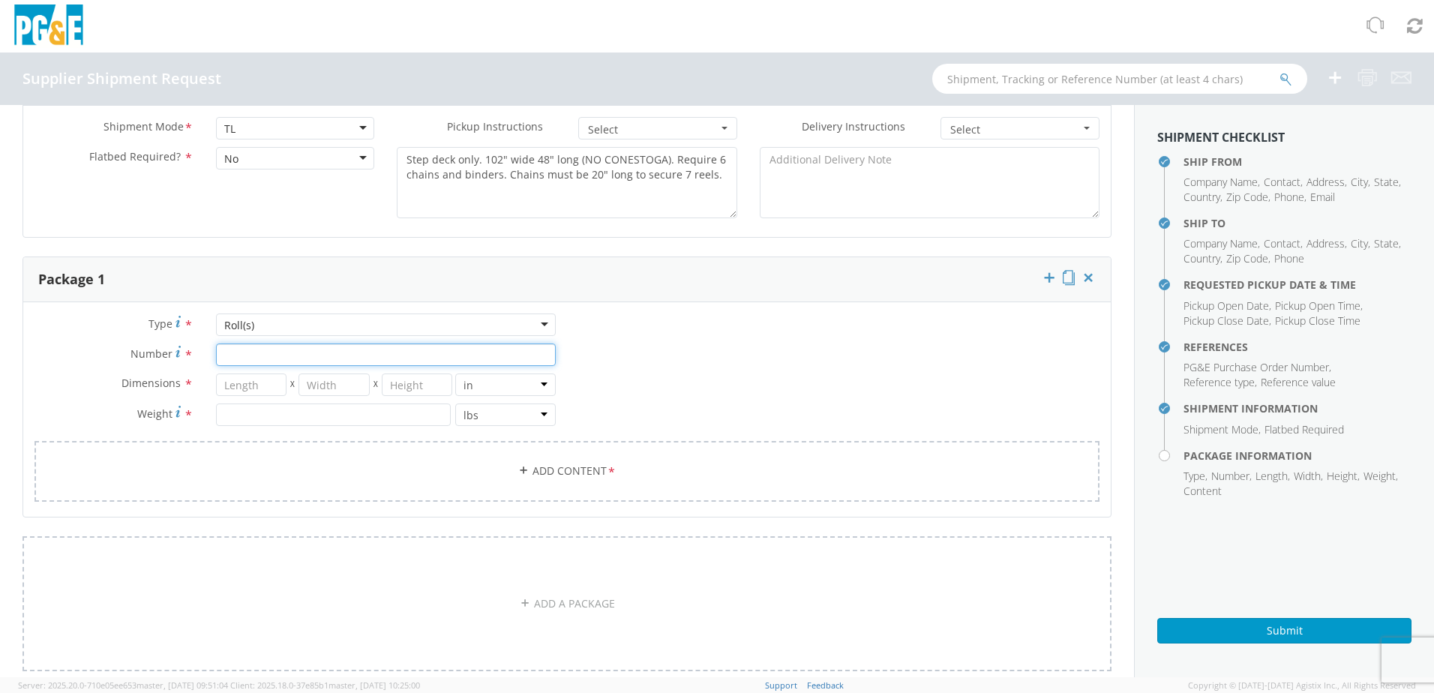
click at [244, 350] on input "Number *" at bounding box center [386, 354] width 340 height 22
type input "7"
click at [255, 388] on input "number" at bounding box center [251, 384] width 71 height 22
type input "120"
type input "48"
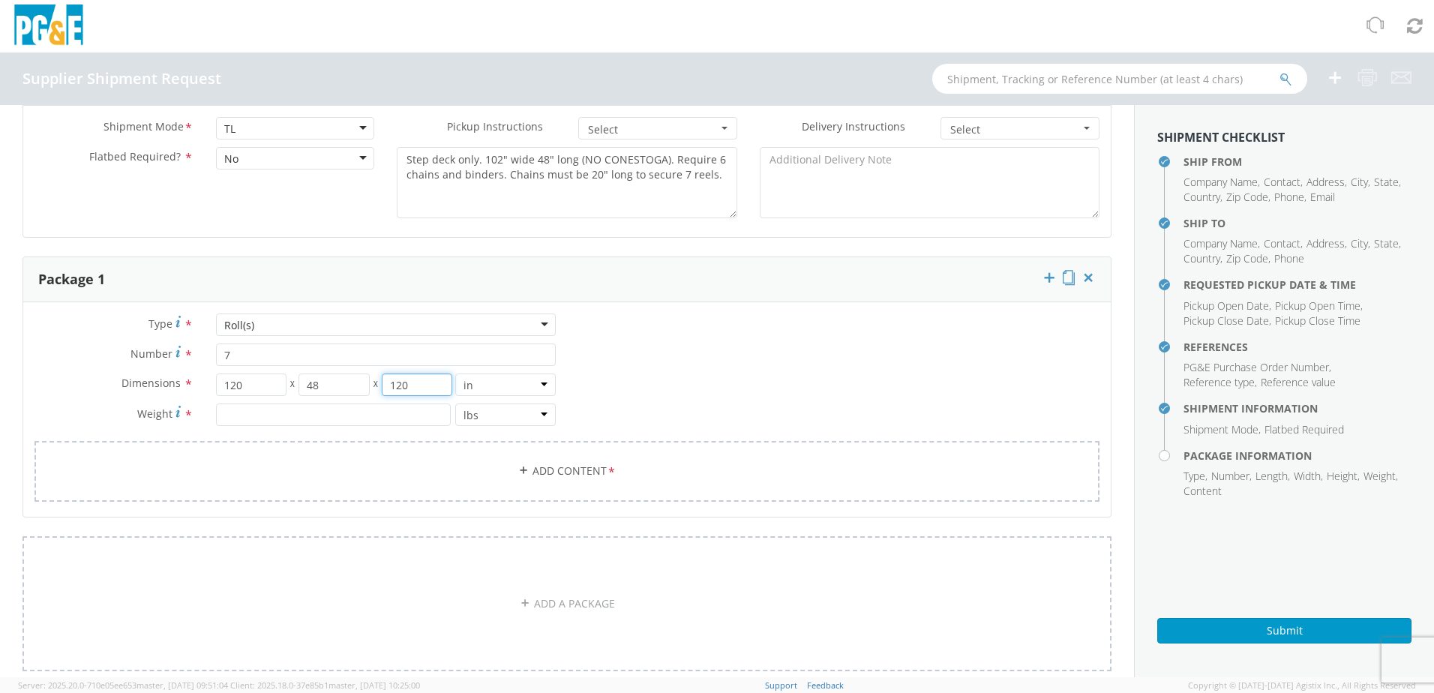
type input "120"
click at [295, 417] on input "number" at bounding box center [333, 414] width 235 height 22
paste input "10902"
type input "10902"
click at [579, 475] on link "Add Content *" at bounding box center [566, 471] width 1065 height 61
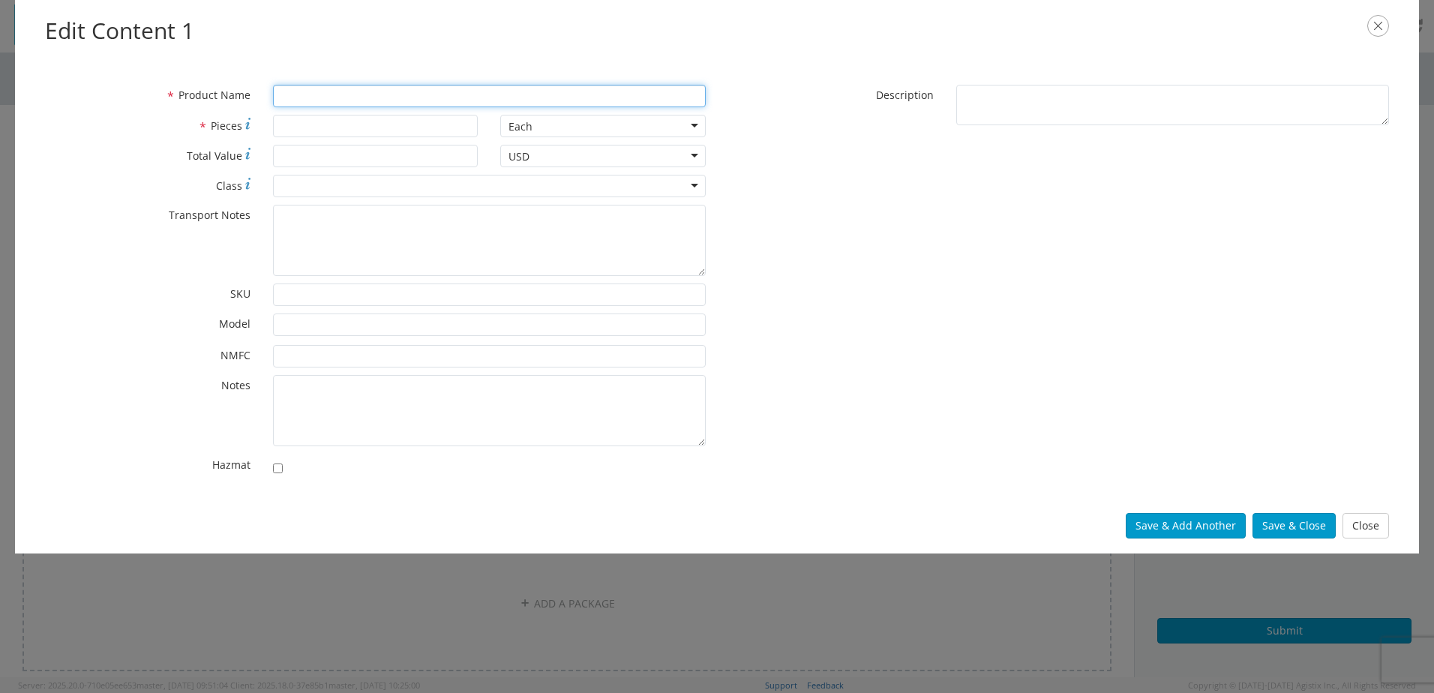
click at [307, 99] on input "* Product Name" at bounding box center [489, 96] width 433 height 22
type input "Reels"
click at [296, 124] on input "* Pieces" at bounding box center [375, 126] width 205 height 22
